Goal: Information Seeking & Learning: Learn about a topic

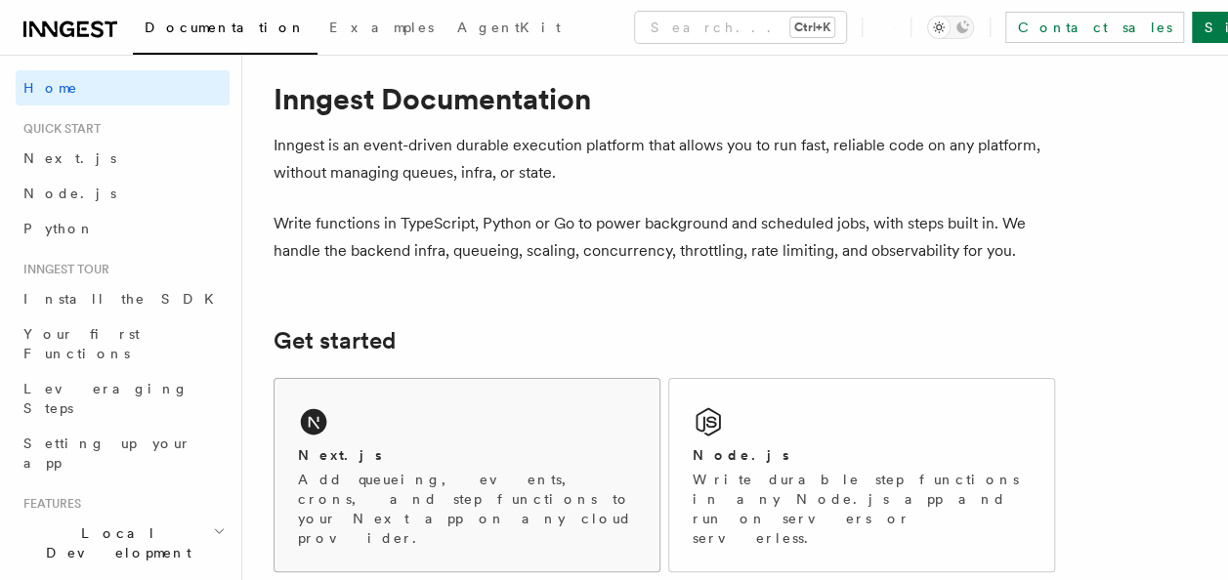
scroll to position [23, 0]
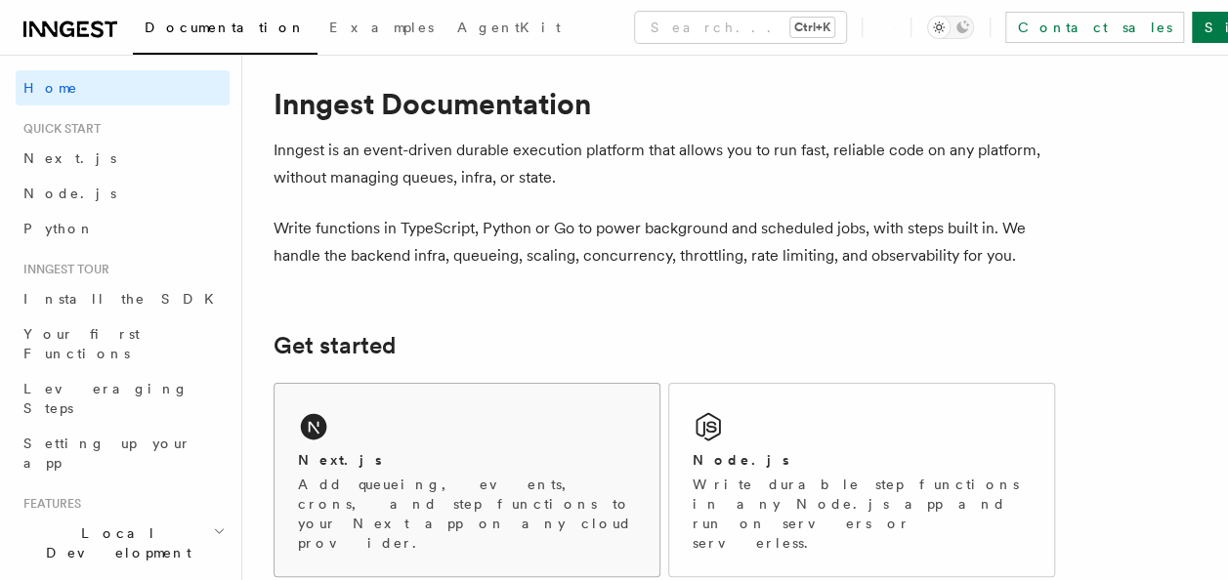
click at [435, 400] on div "Next.js Add queueing, events, crons, and step functions to your Next app on any…" at bounding box center [466, 480] width 385 height 192
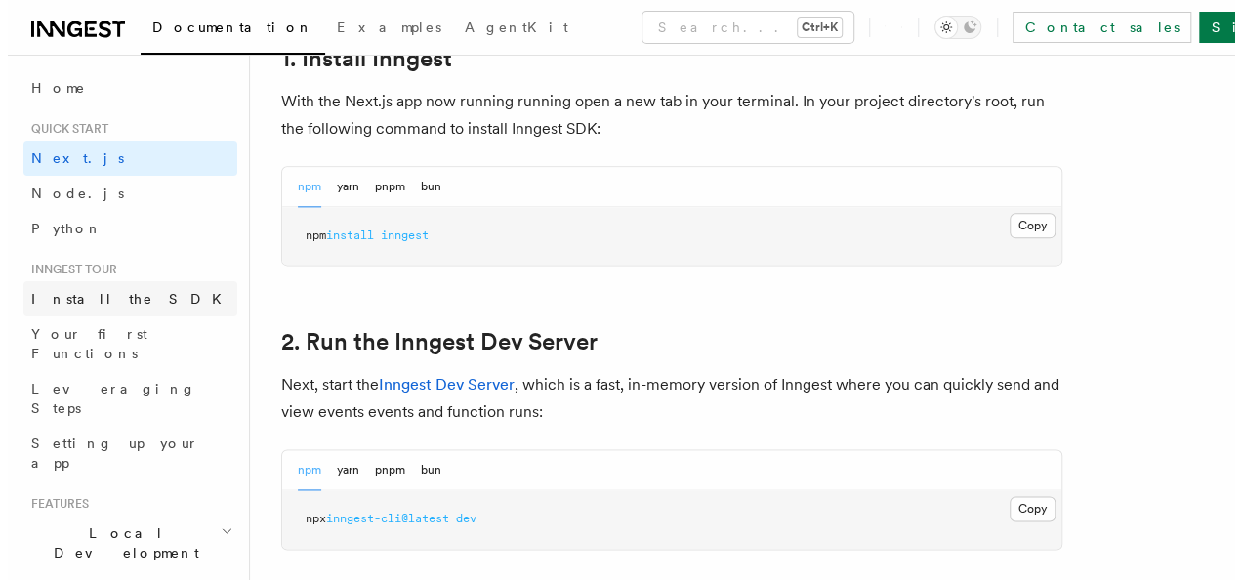
scroll to position [1066, 0]
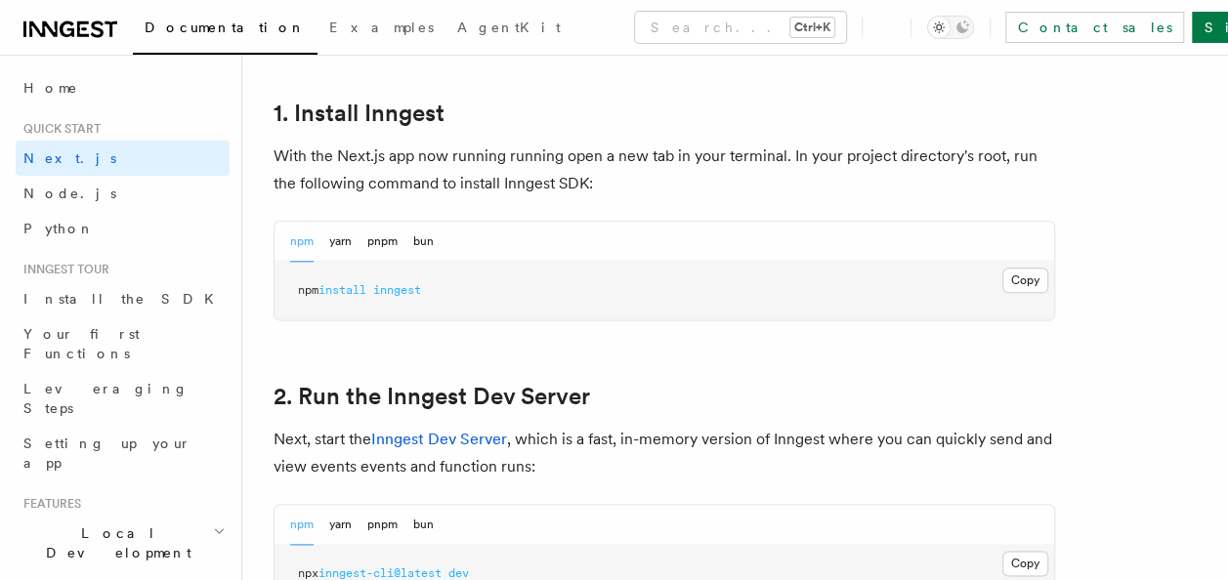
click at [79, 125] on span "Quick start" at bounding box center [58, 129] width 85 height 16
click at [57, 172] on link "Next.js" at bounding box center [123, 158] width 214 height 35
click at [643, 22] on button "Search... Ctrl+K" at bounding box center [740, 27] width 211 height 31
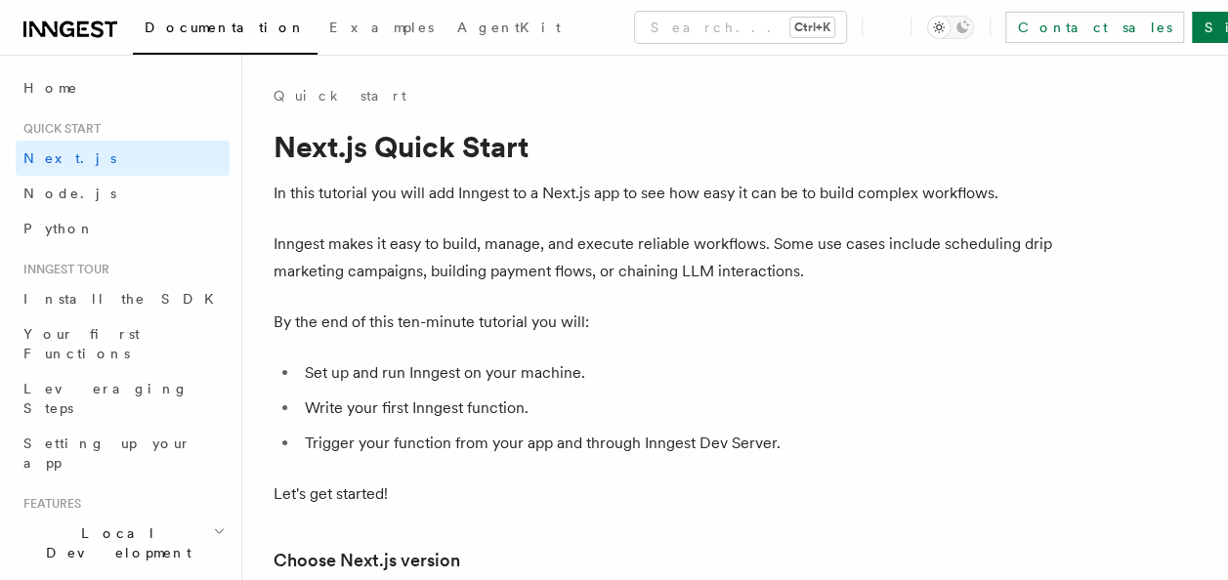
click at [64, 28] on icon at bounding box center [70, 29] width 94 height 23
